Goal: Task Accomplishment & Management: Manage account settings

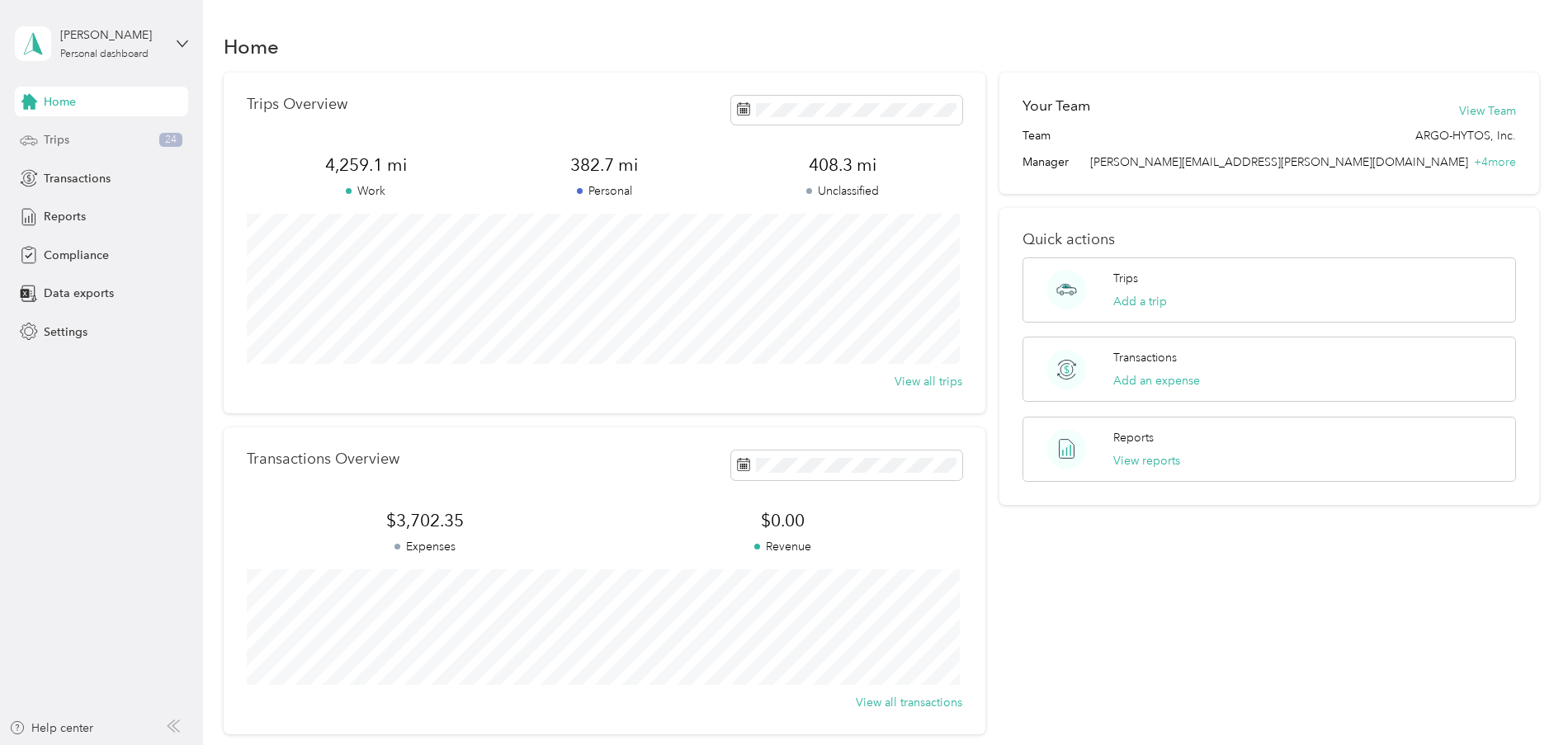
click at [78, 142] on div "Trips 24" at bounding box center [101, 140] width 173 height 30
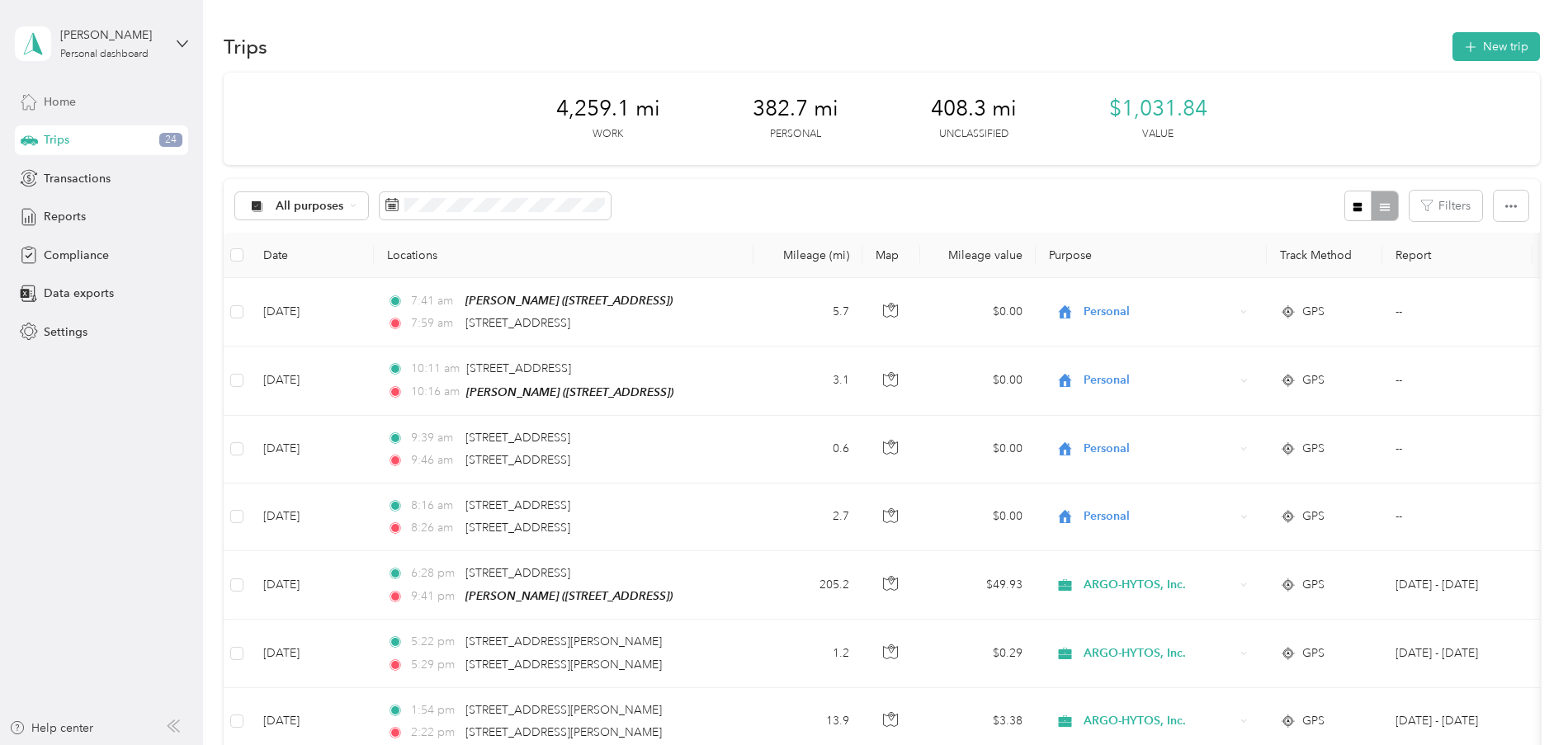
click at [52, 104] on span "Home" at bounding box center [59, 102] width 32 height 17
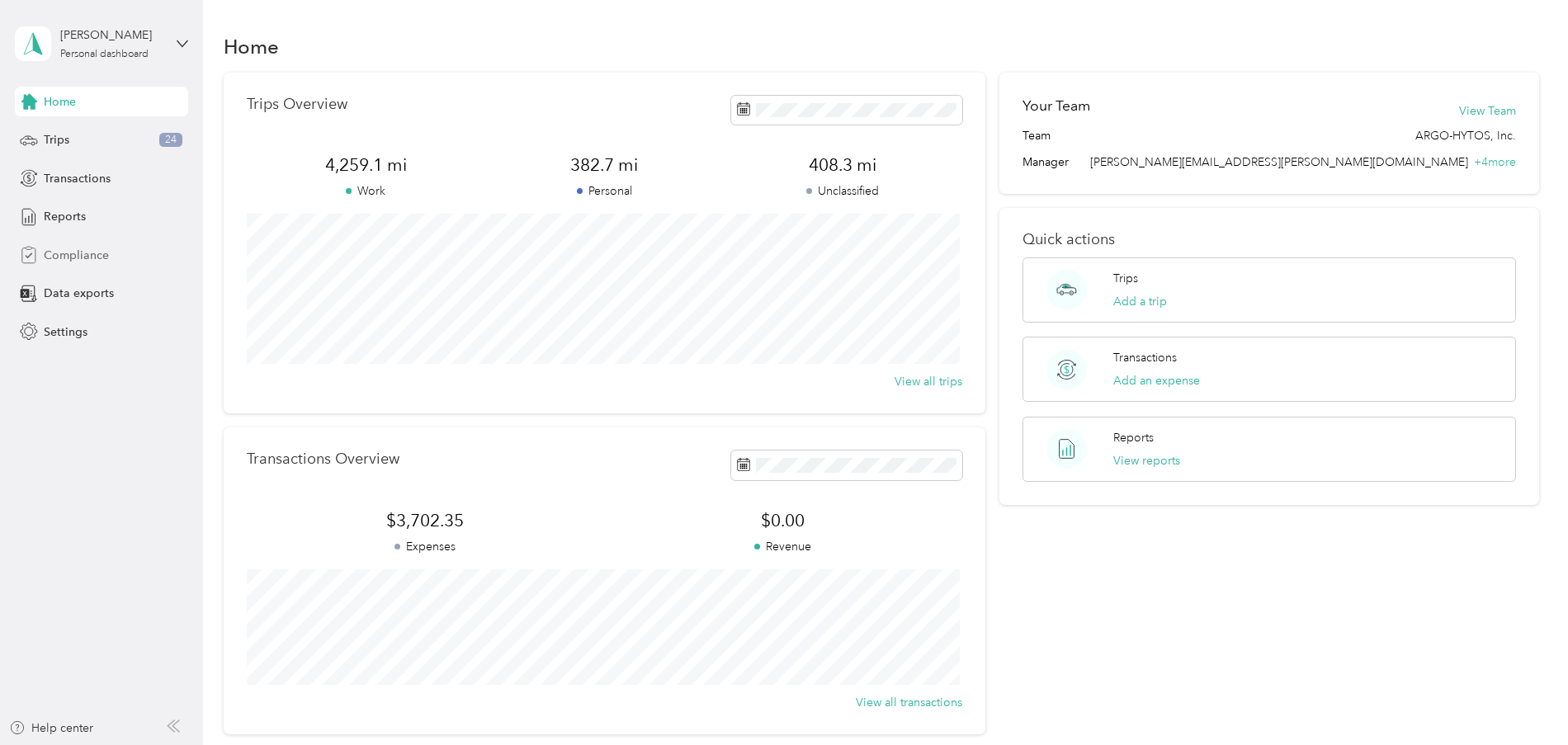
click at [76, 254] on span "Compliance" at bounding box center [76, 256] width 65 height 17
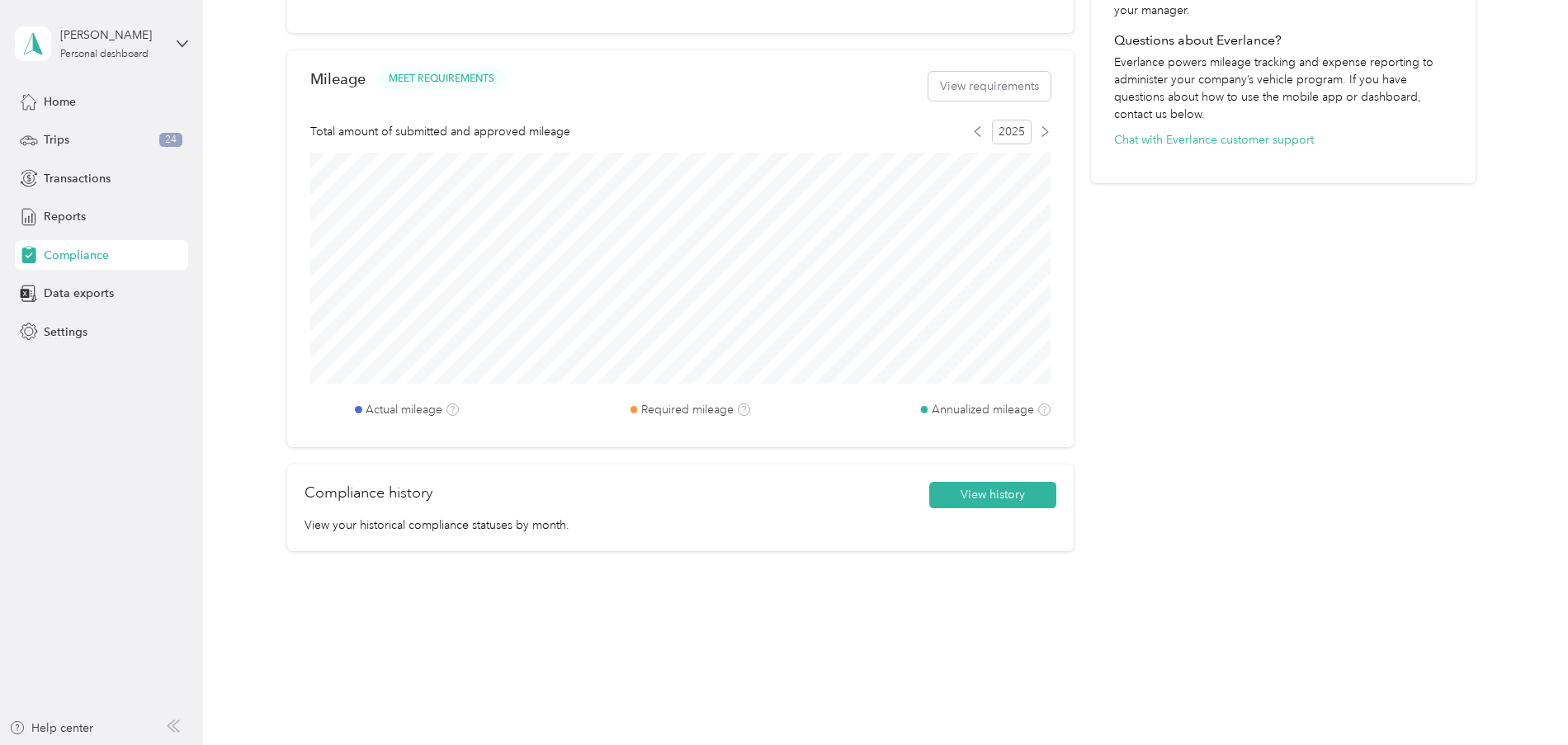
click at [803, 565] on div "You are not compliant, and could be responsible for taxes on your monthly reimb…" at bounding box center [679, 50] width 786 height 1050
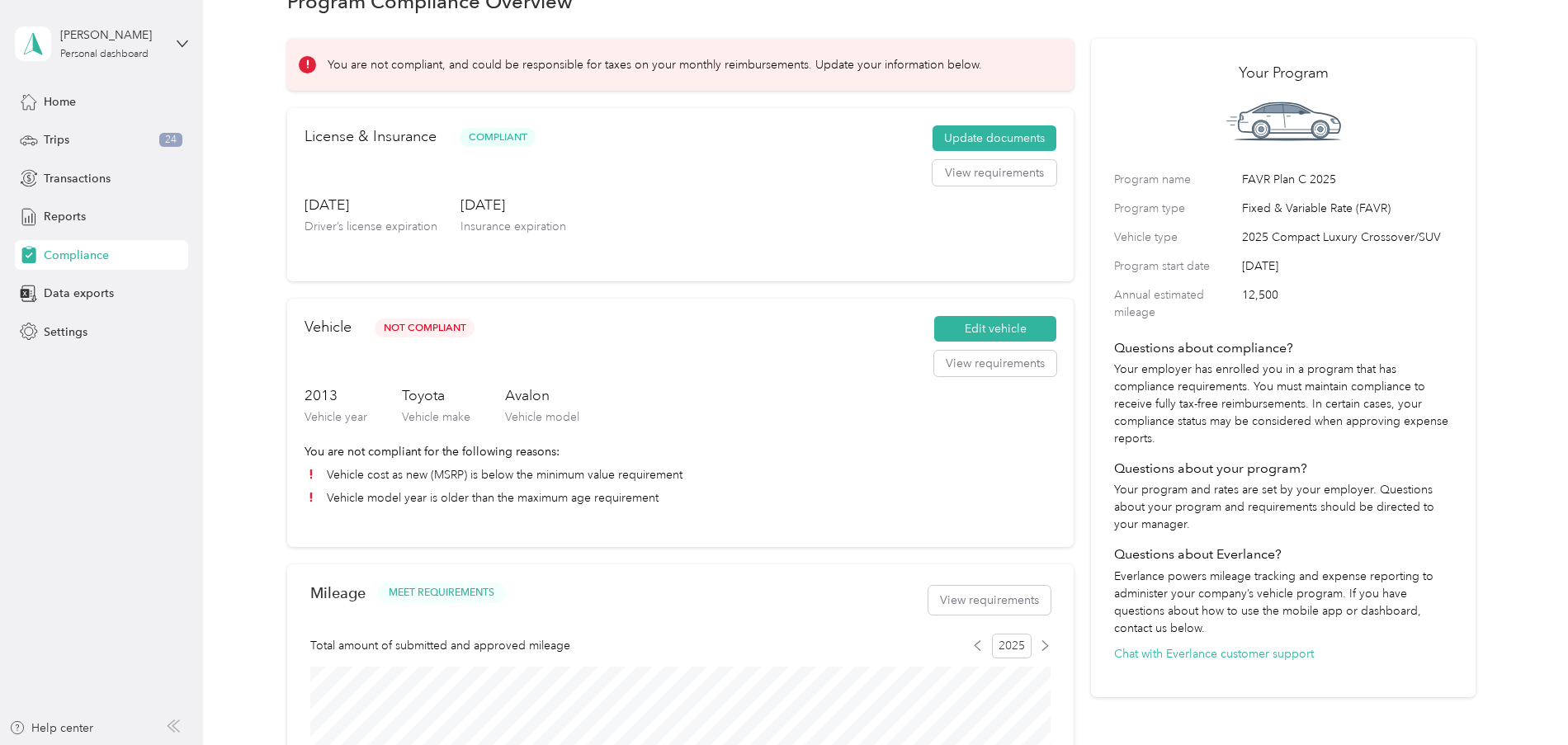
scroll to position [45, 0]
click at [83, 135] on div "Trips 24" at bounding box center [101, 140] width 173 height 30
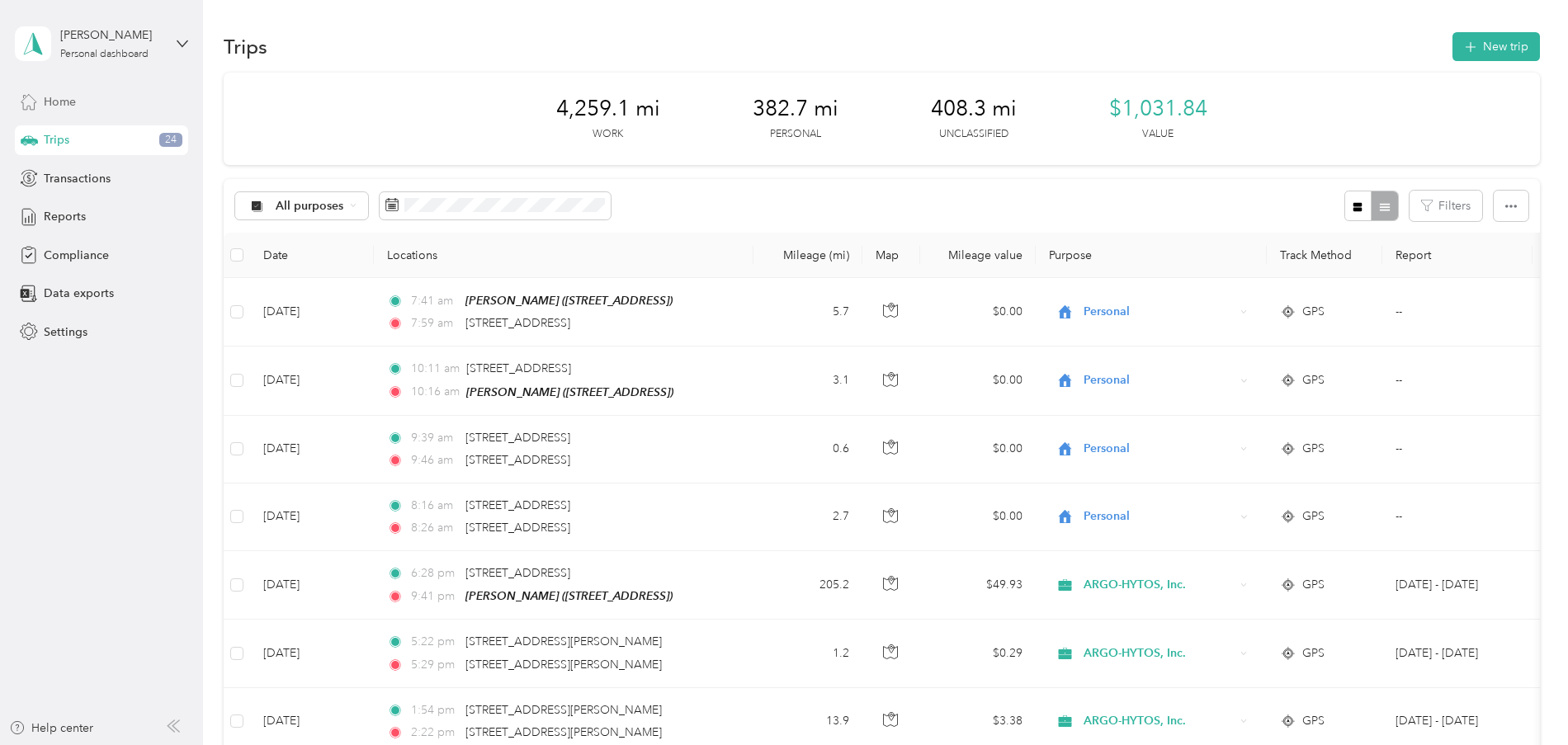
click at [70, 108] on span "Home" at bounding box center [59, 102] width 32 height 17
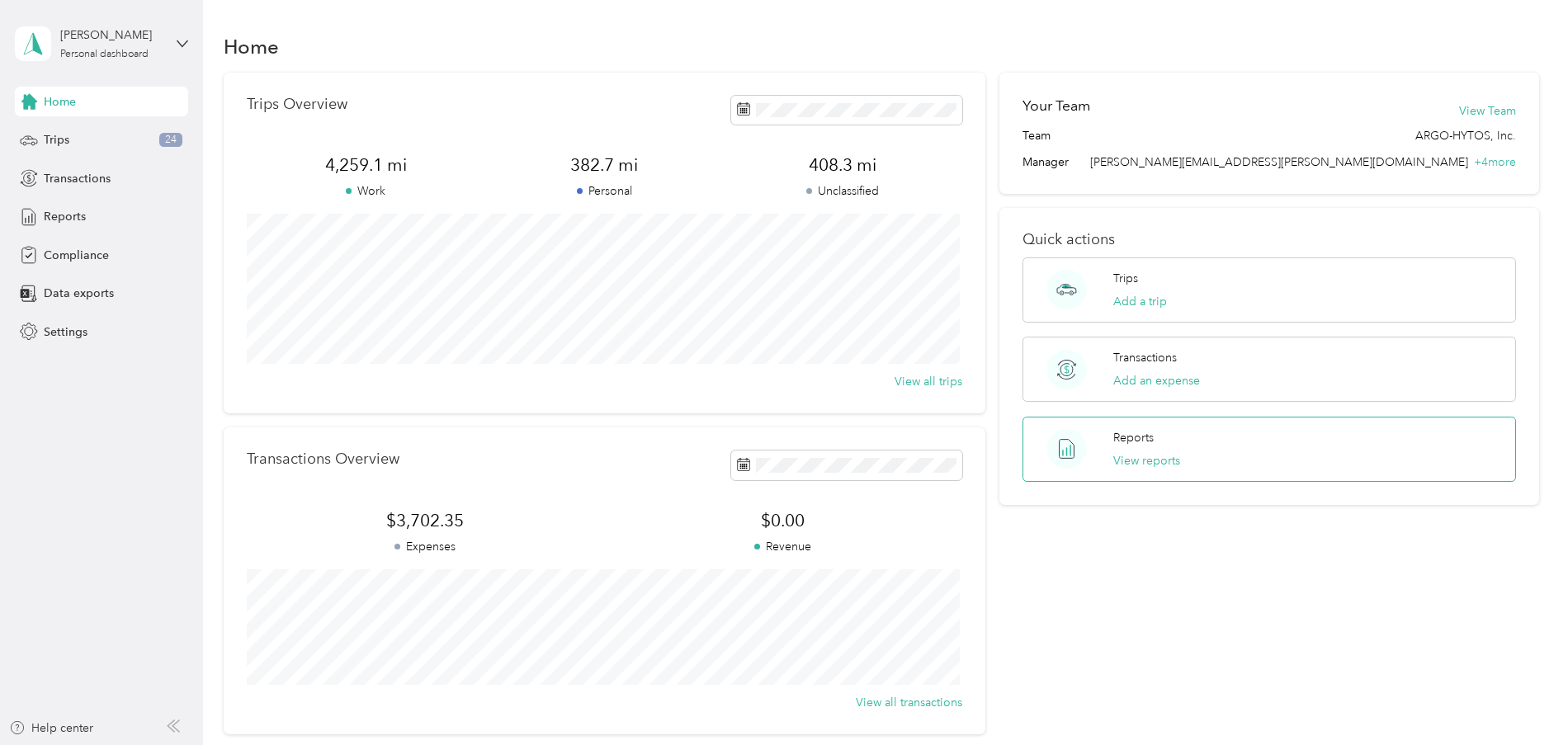
click at [1131, 447] on div "Reports View reports" at bounding box center [1146, 450] width 67 height 41
